Goal: Task Accomplishment & Management: Manage account settings

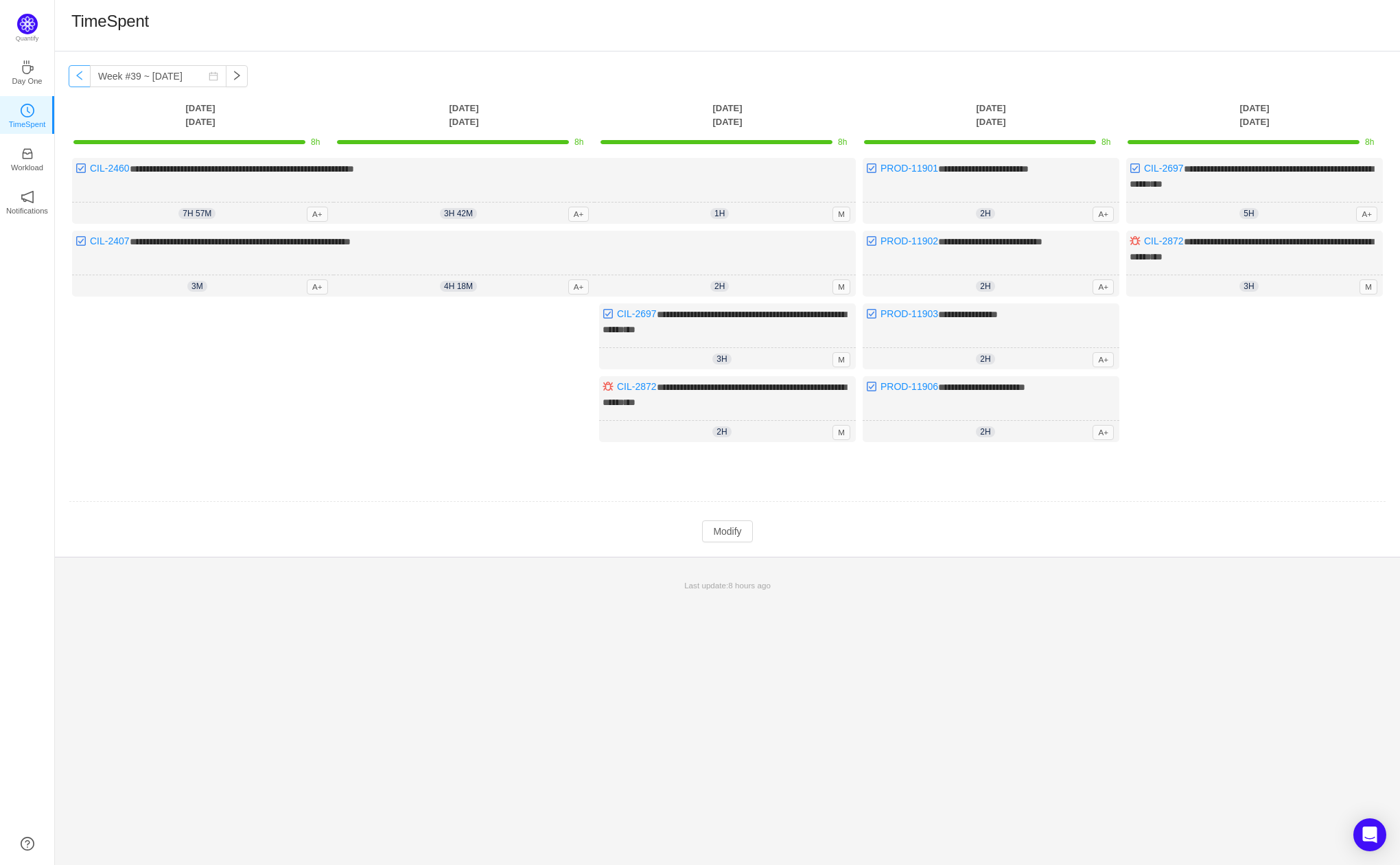
click at [76, 73] on button "button" at bounding box center [79, 76] width 22 height 22
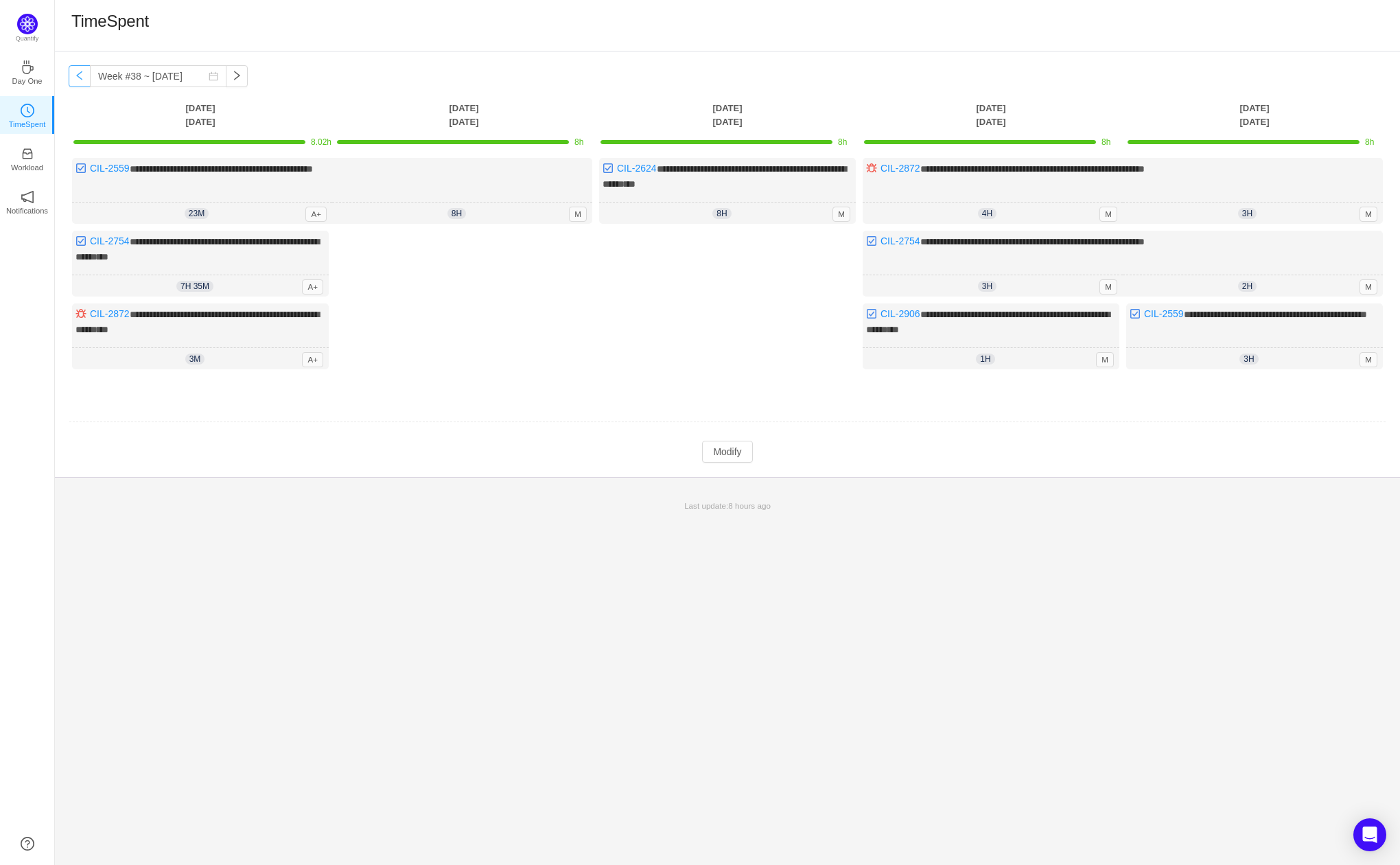
click at [89, 79] on button "button" at bounding box center [79, 76] width 22 height 22
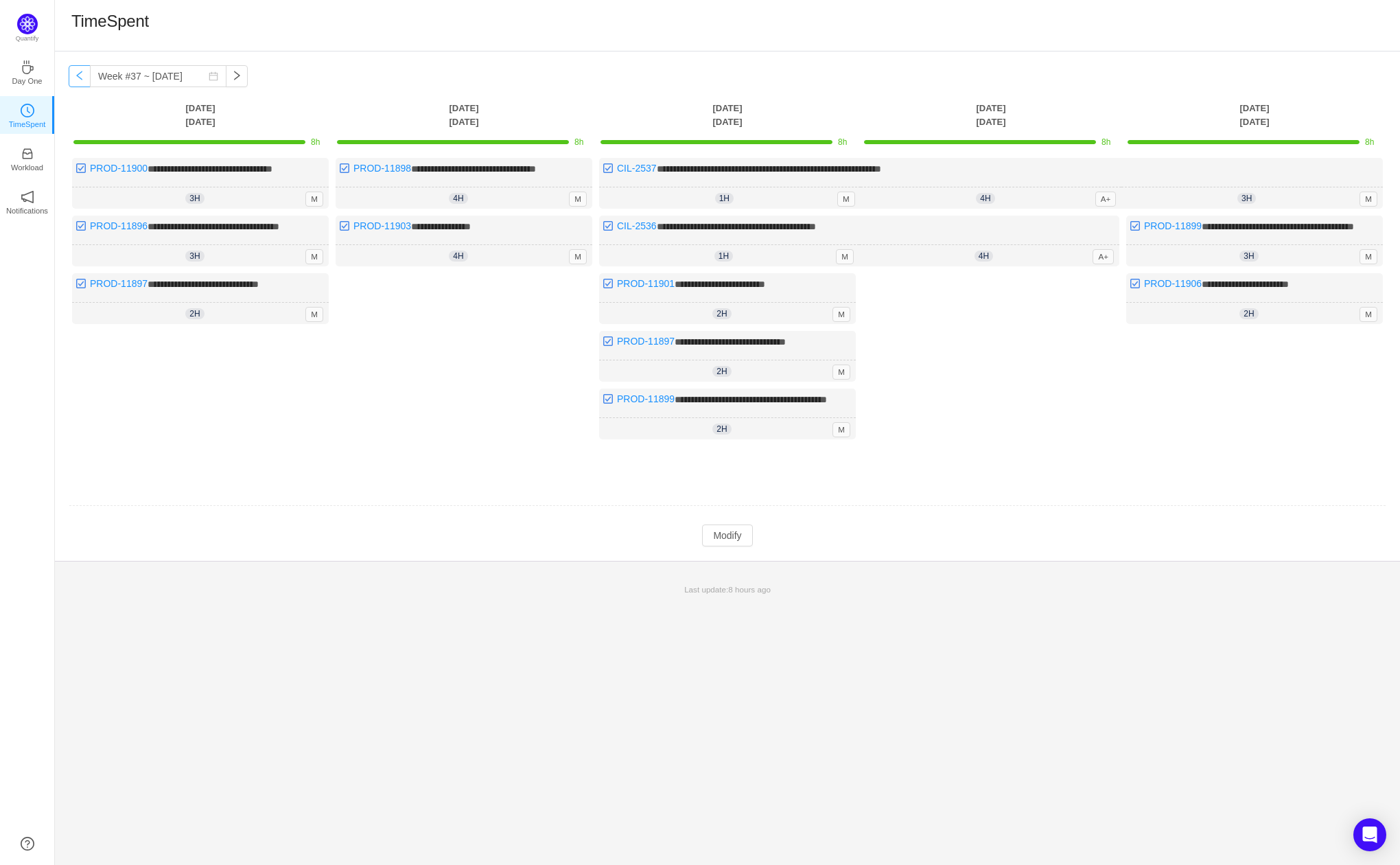
click at [89, 79] on button "button" at bounding box center [79, 76] width 22 height 22
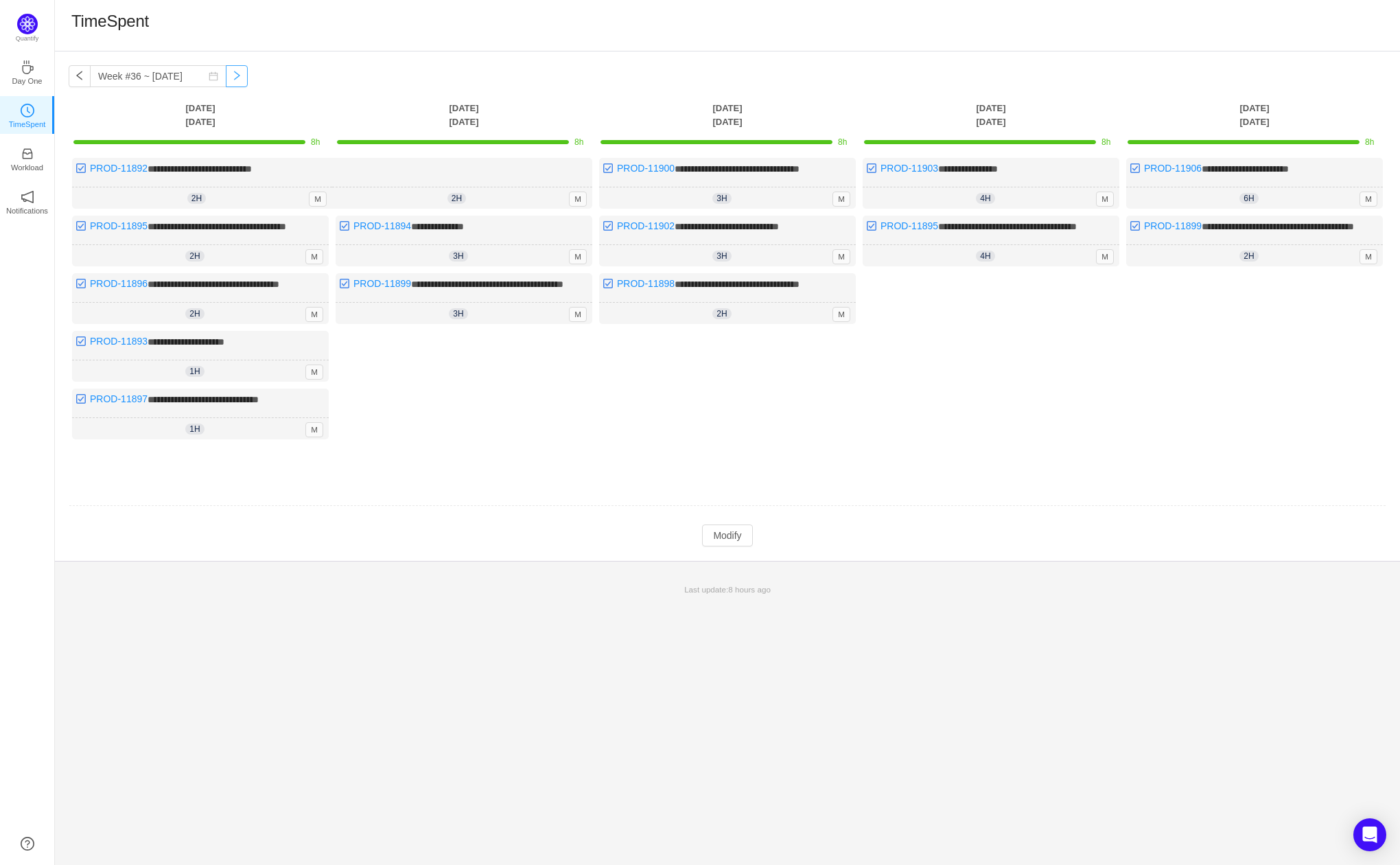
click at [229, 72] on button "button" at bounding box center [236, 76] width 22 height 22
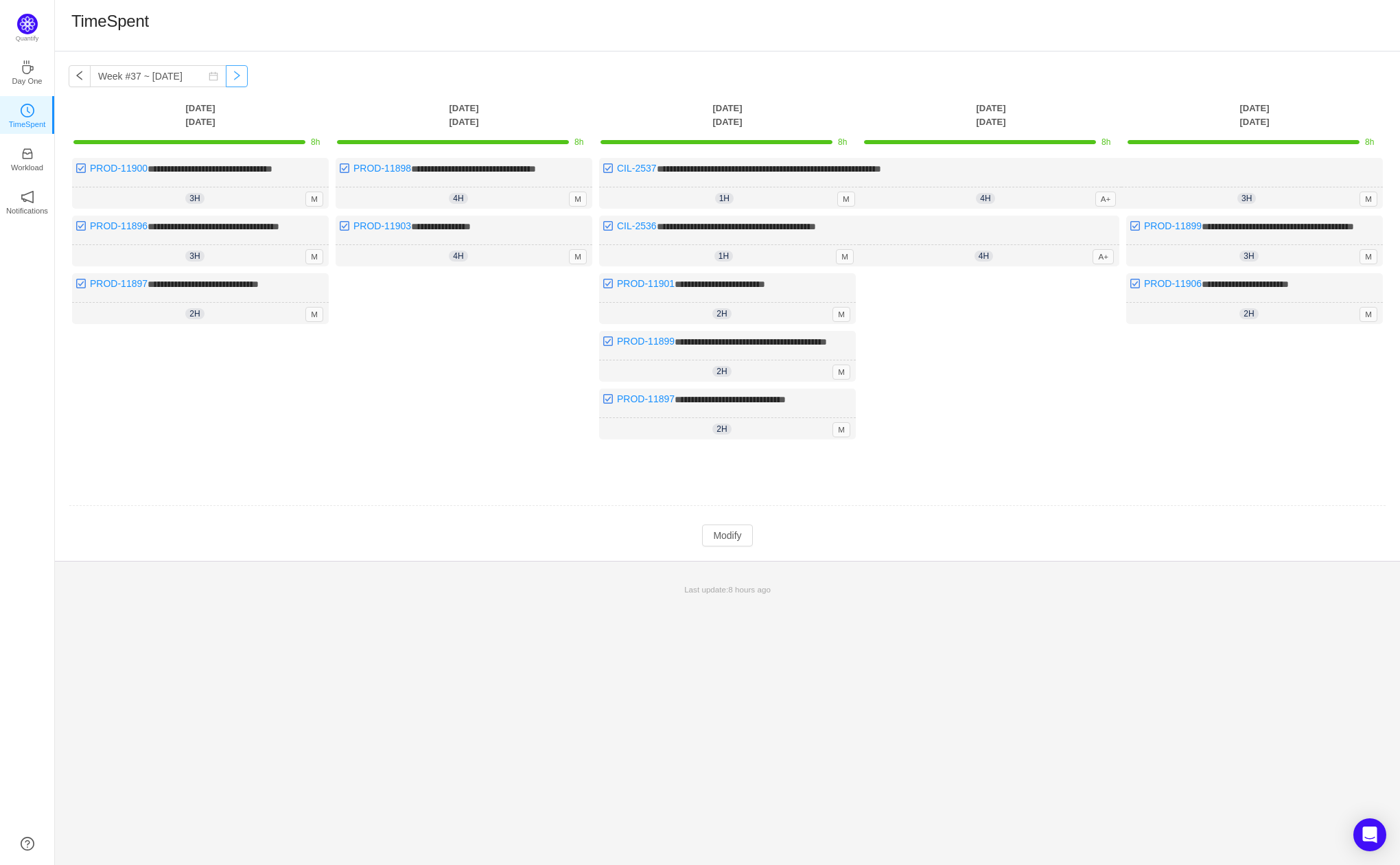
click at [226, 73] on button "button" at bounding box center [236, 76] width 22 height 22
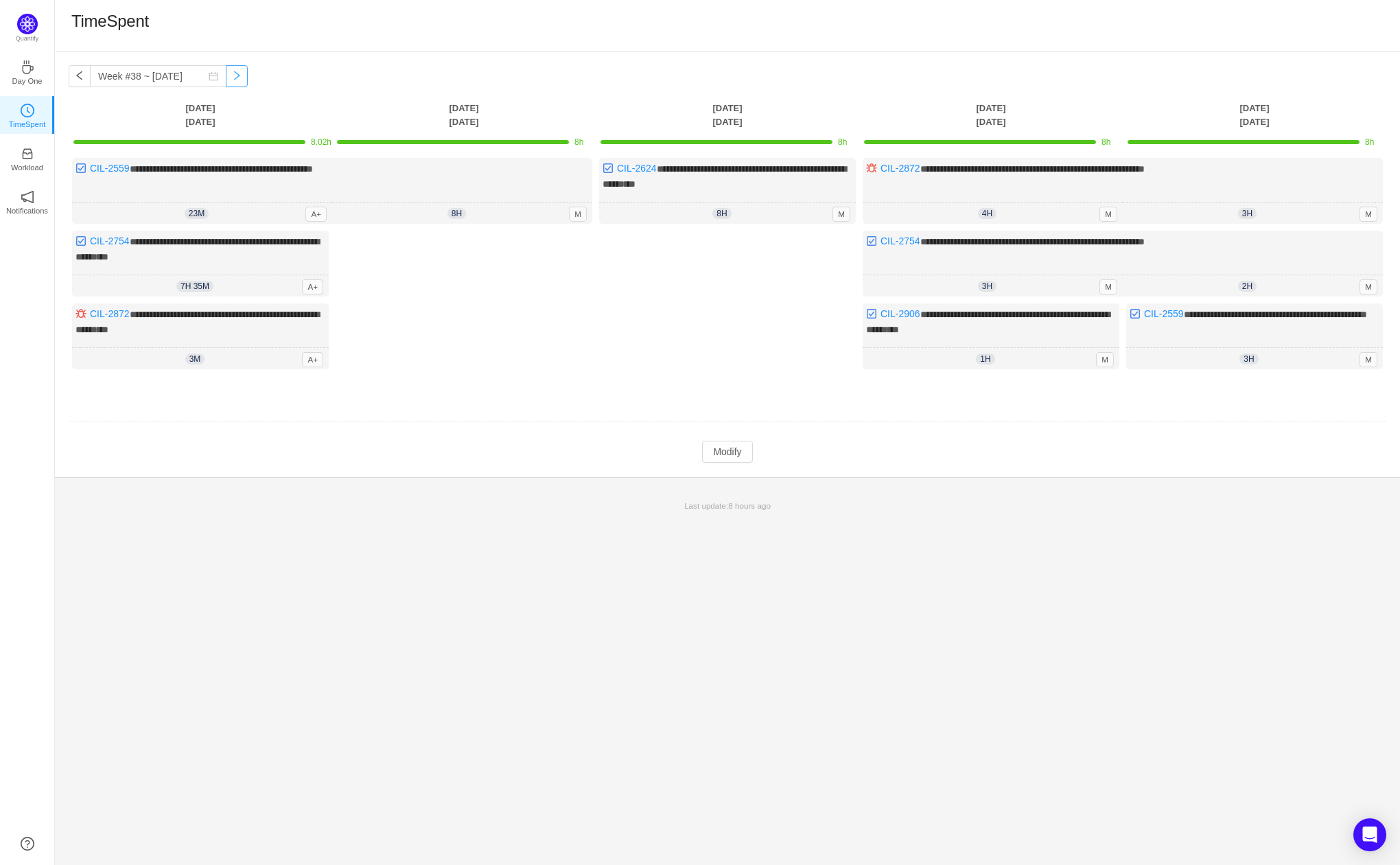
click at [228, 79] on button "button" at bounding box center [236, 76] width 22 height 22
type input "Week #39 ~ [DATE]"
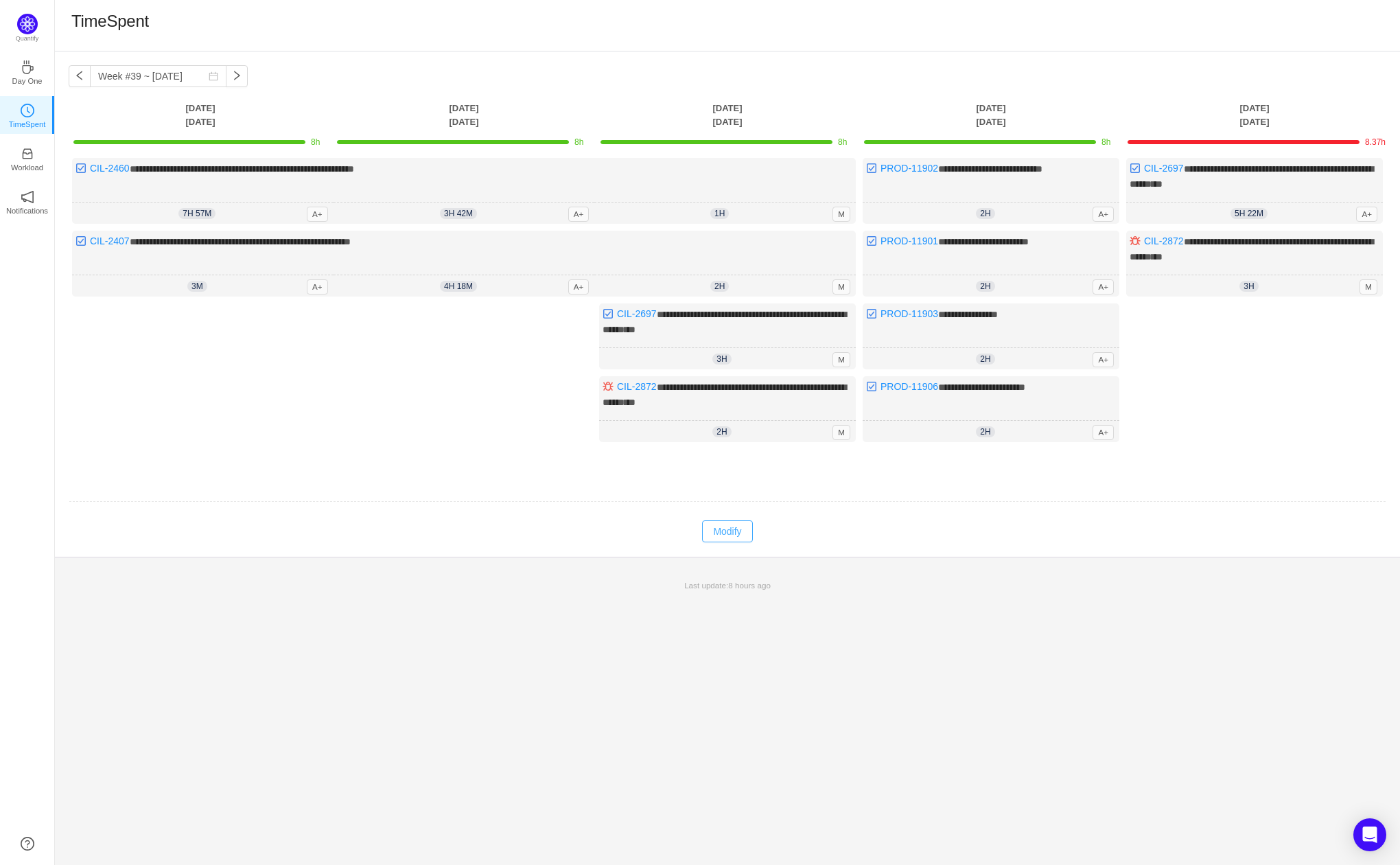
click at [736, 520] on button "Modify" at bounding box center [727, 531] width 50 height 22
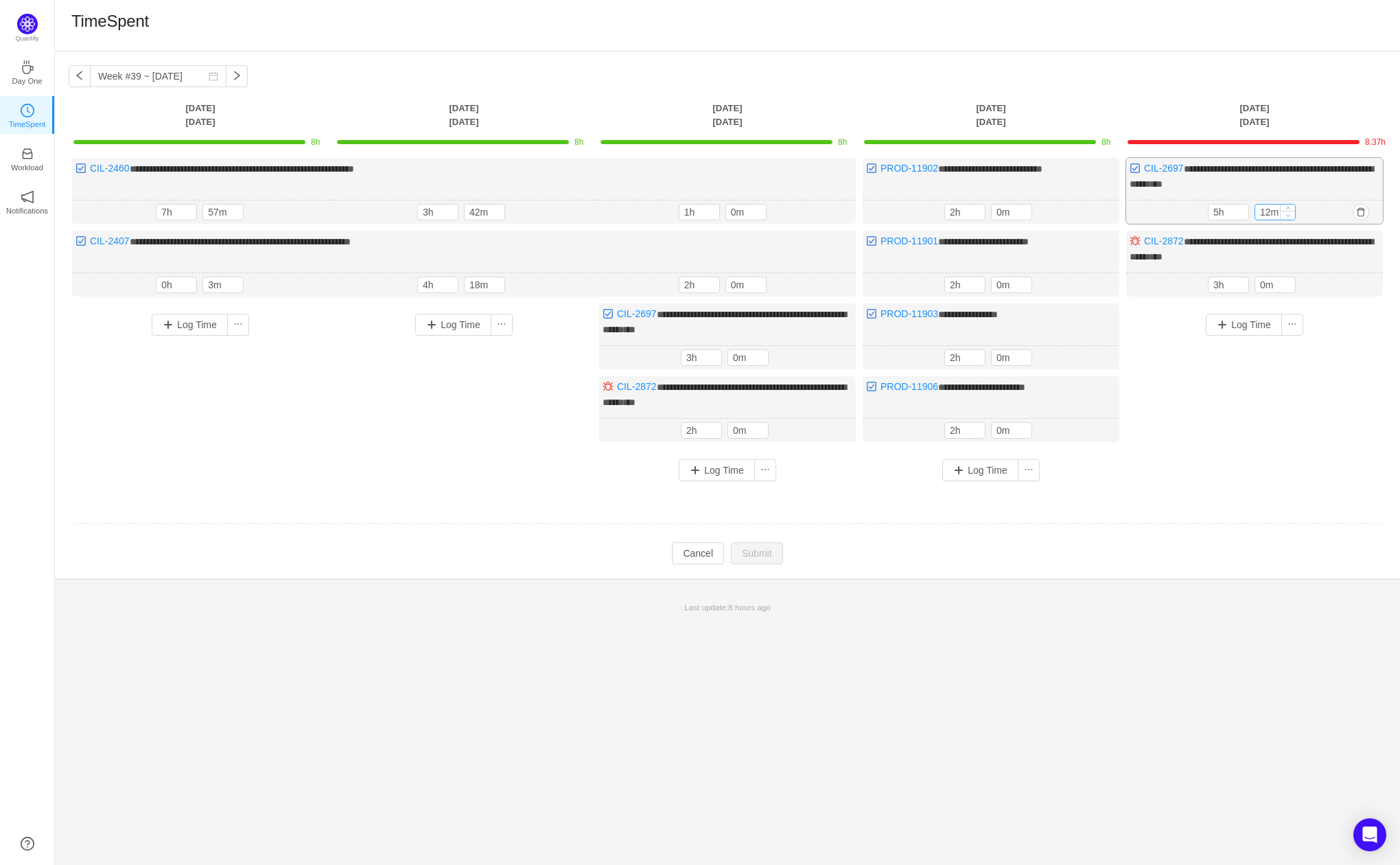
click at [1281, 211] on span "Decrease Value" at bounding box center [1288, 215] width 15 height 9
click at [1281, 212] on span "Decrease Value" at bounding box center [1288, 216] width 15 height 9
type input "0m"
click at [1281, 212] on span "Decrease Value" at bounding box center [1288, 216] width 15 height 9
click at [760, 547] on button "Submit" at bounding box center [757, 554] width 52 height 22
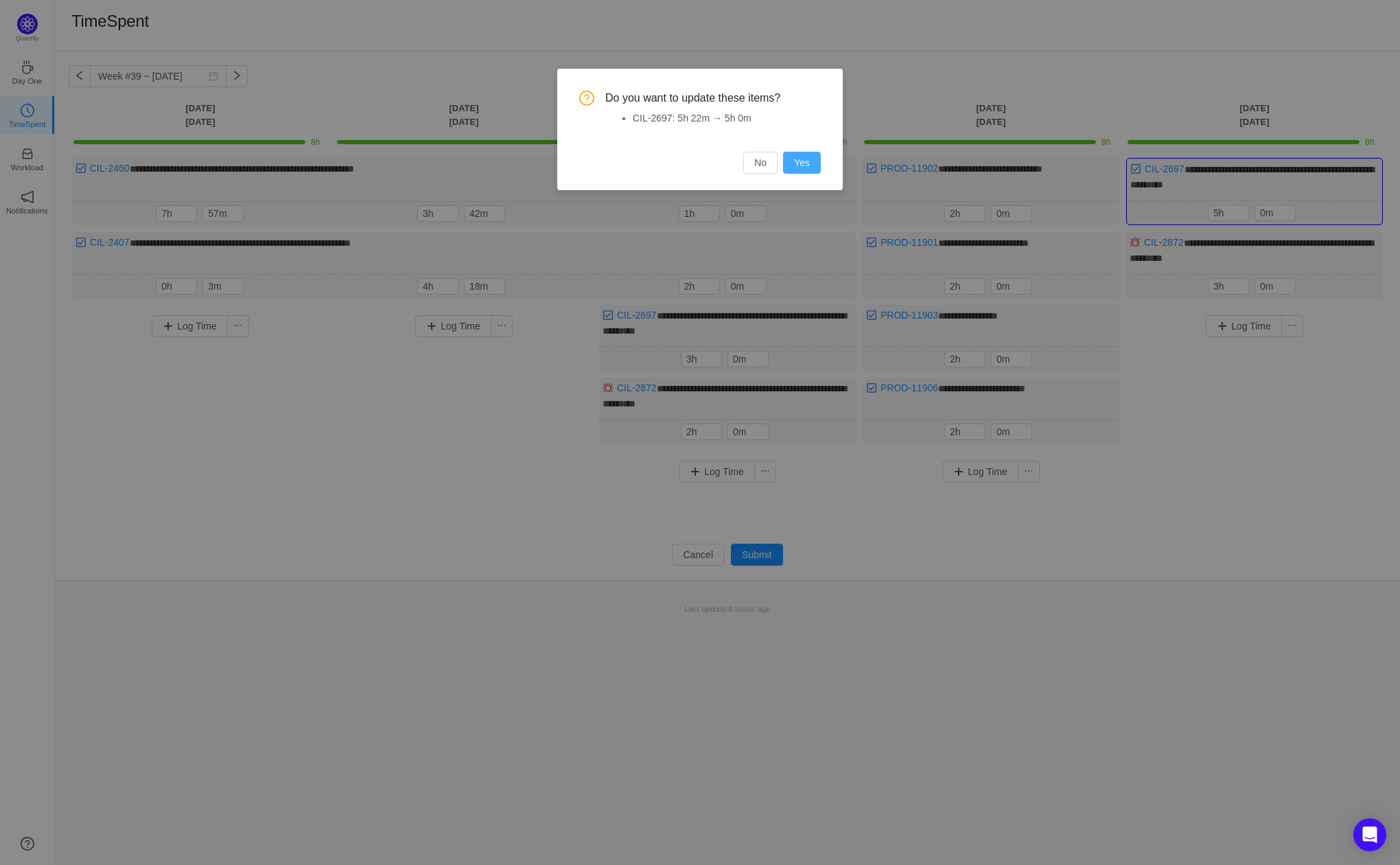
click at [798, 163] on button "Yes" at bounding box center [801, 162] width 37 height 22
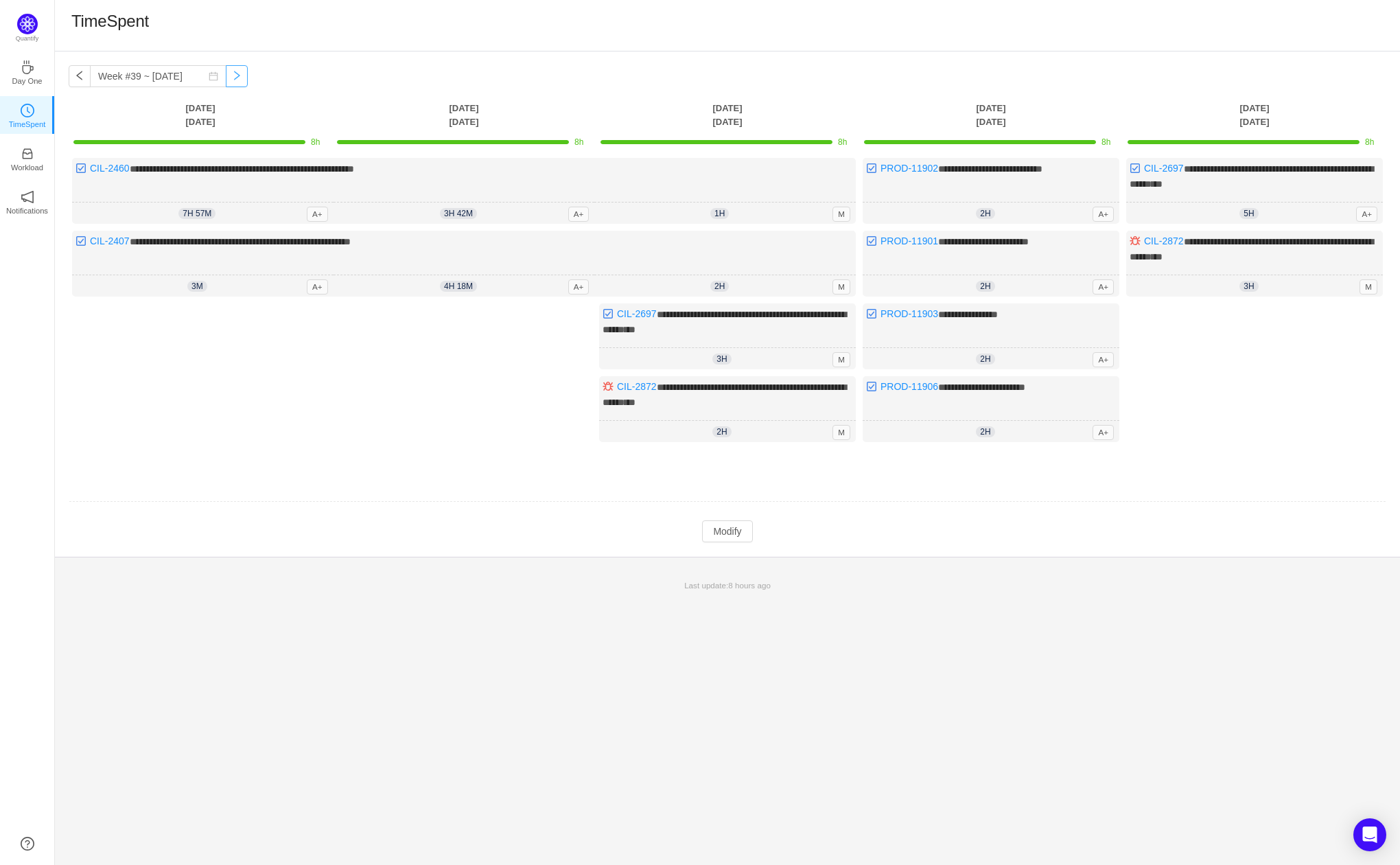
click at [228, 76] on button "button" at bounding box center [236, 76] width 22 height 22
type input "Week #40 ~ [DATE]"
